Goal: Navigation & Orientation: Find specific page/section

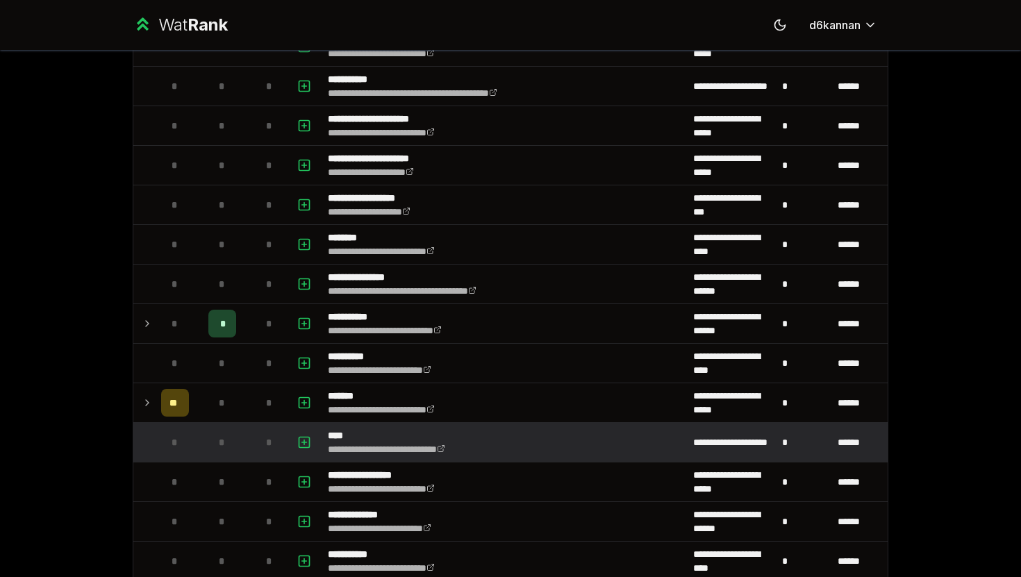
scroll to position [1471, 0]
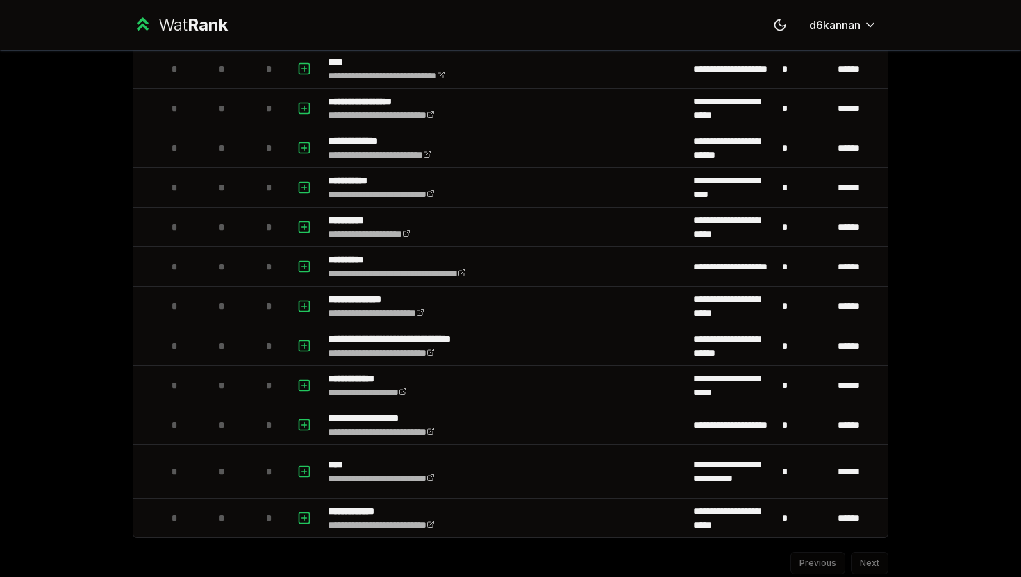
scroll to position [1471, 0]
